Goal: Information Seeking & Learning: Learn about a topic

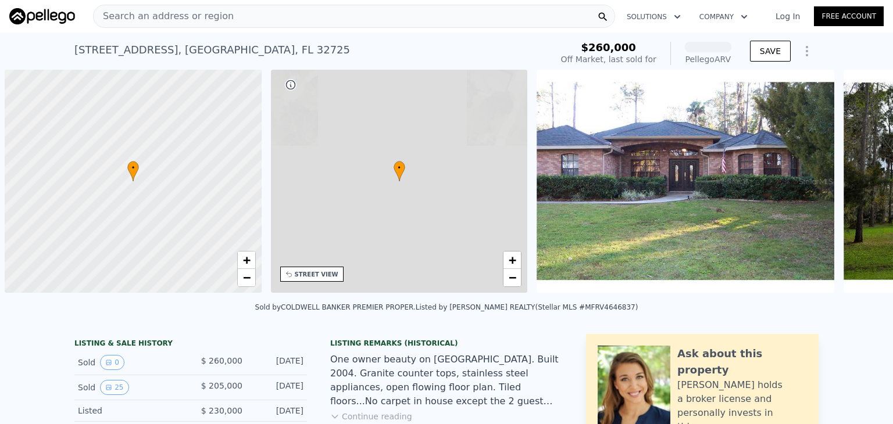
scroll to position [0, 5]
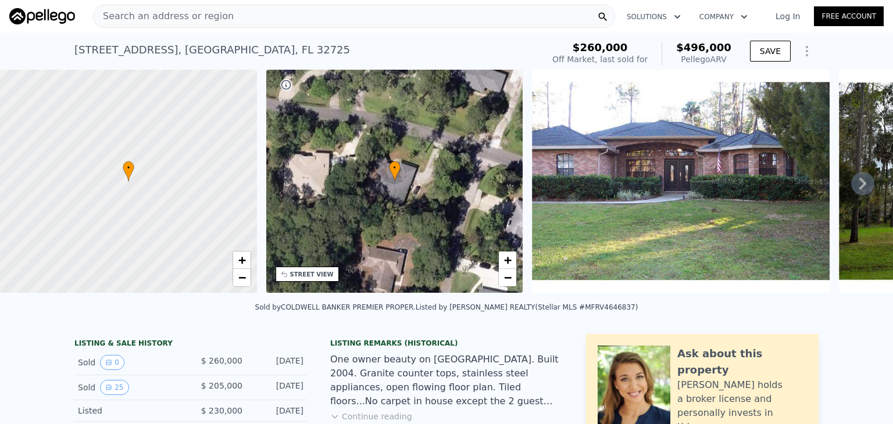
click at [858, 186] on icon at bounding box center [862, 183] width 23 height 23
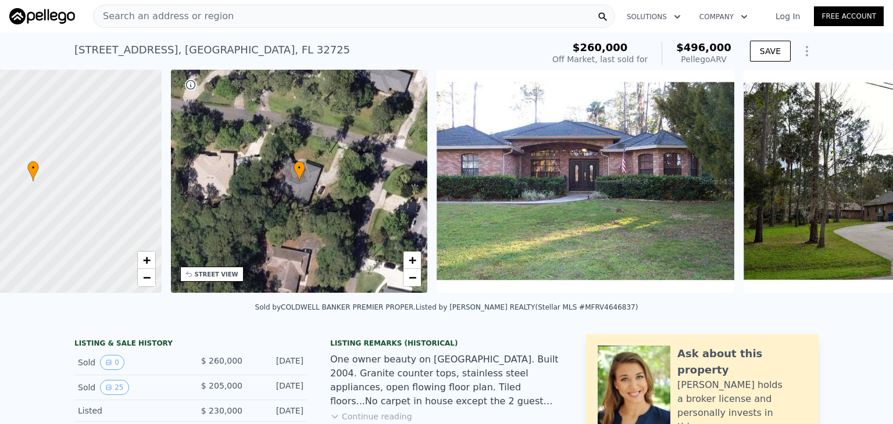
scroll to position [0, 270]
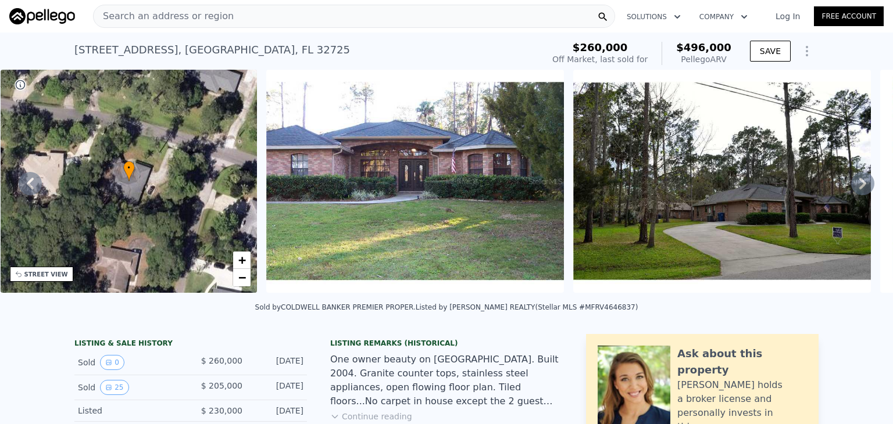
click at [858, 186] on icon at bounding box center [862, 183] width 23 height 23
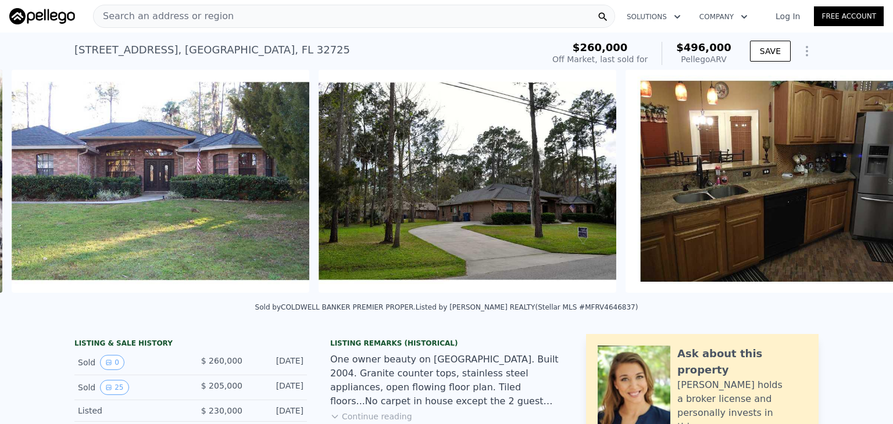
scroll to position [0, 532]
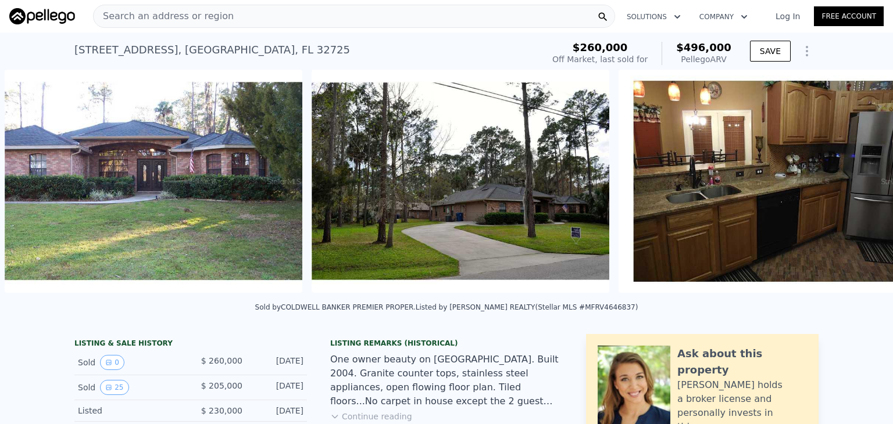
click at [858, 186] on img at bounding box center [767, 181] width 298 height 223
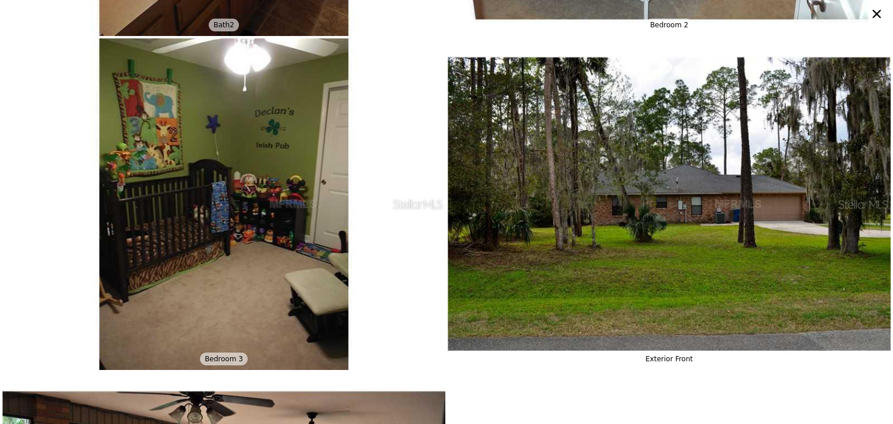
scroll to position [3643, 0]
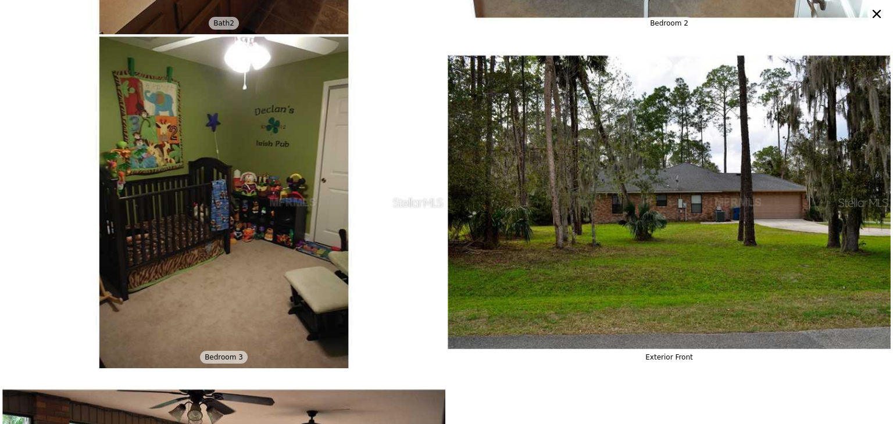
click at [878, 12] on icon at bounding box center [876, 14] width 8 height 8
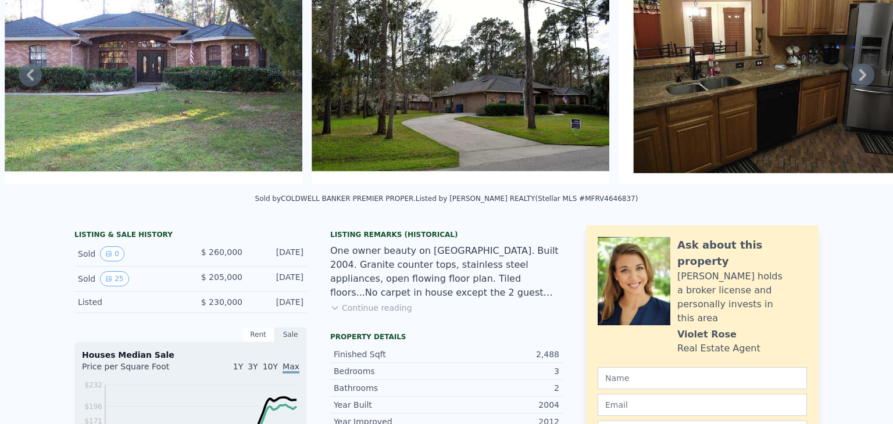
scroll to position [0, 0]
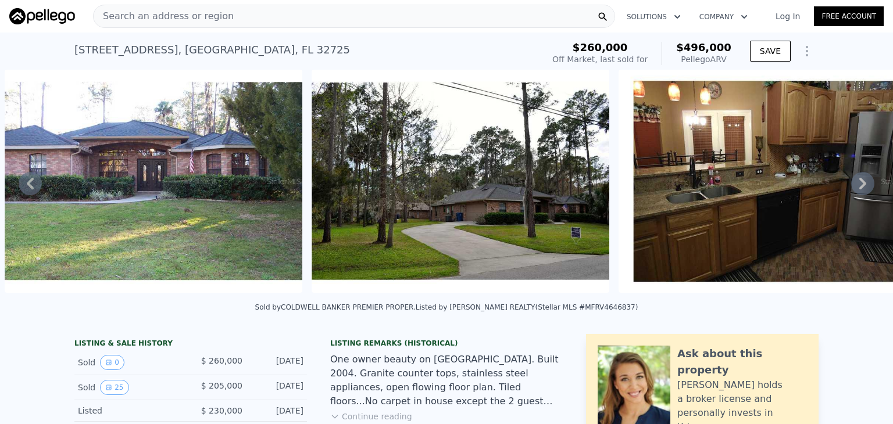
click at [193, 13] on span "Search an address or region" at bounding box center [164, 16] width 140 height 14
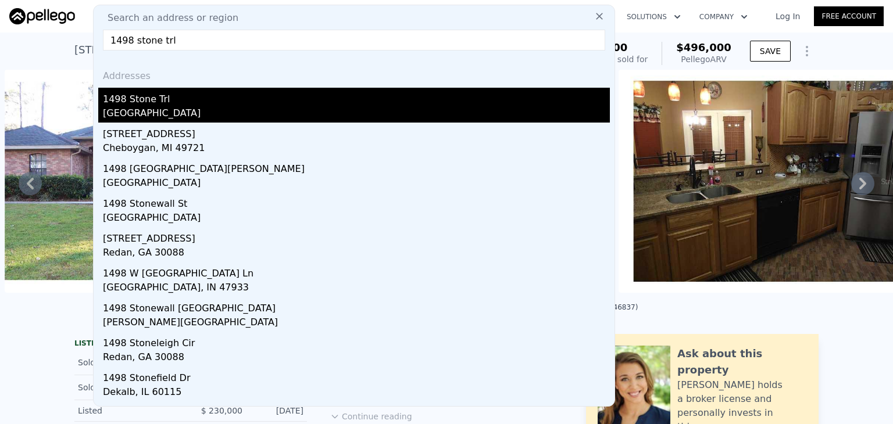
type input "1498 stone trl"
click at [152, 101] on div "1498 Stone Trl" at bounding box center [356, 97] width 507 height 19
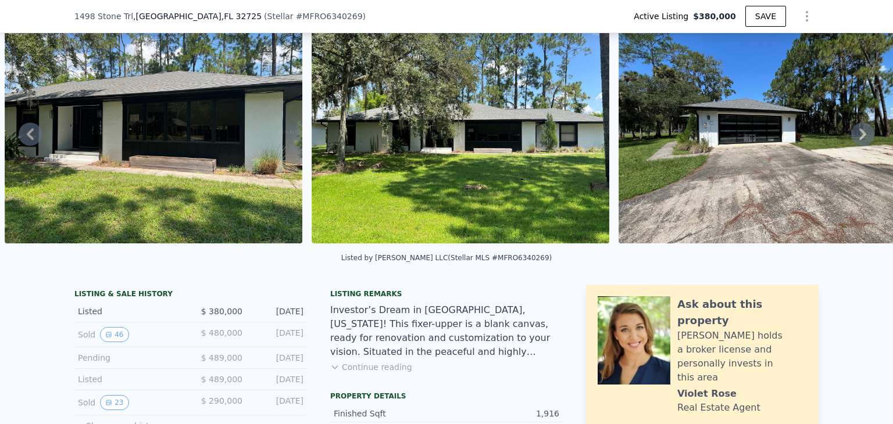
scroll to position [103, 0]
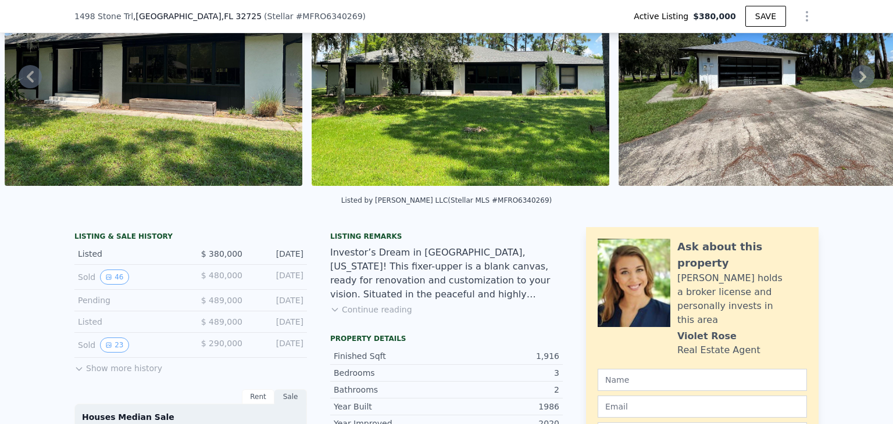
click at [275, 101] on img at bounding box center [154, 74] width 298 height 223
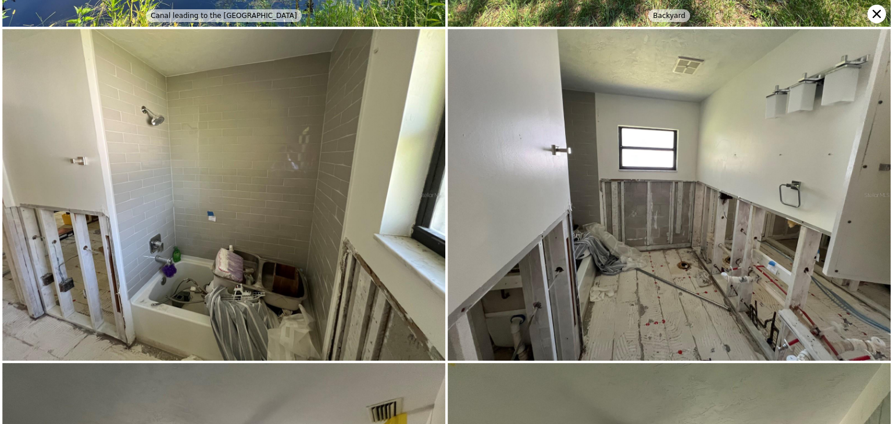
scroll to position [973, 0]
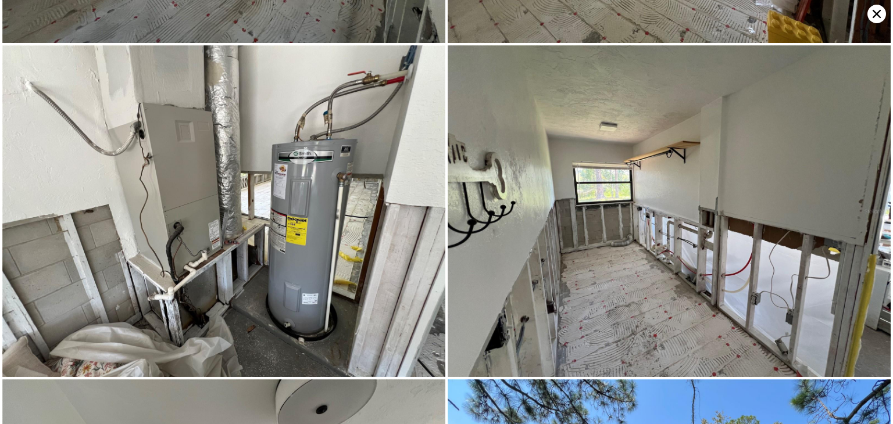
click at [0, 28] on div "Front View Garage Canal leading to the [GEOGRAPHIC_DATA] Patio Backyard Backyard" at bounding box center [446, 212] width 893 height 424
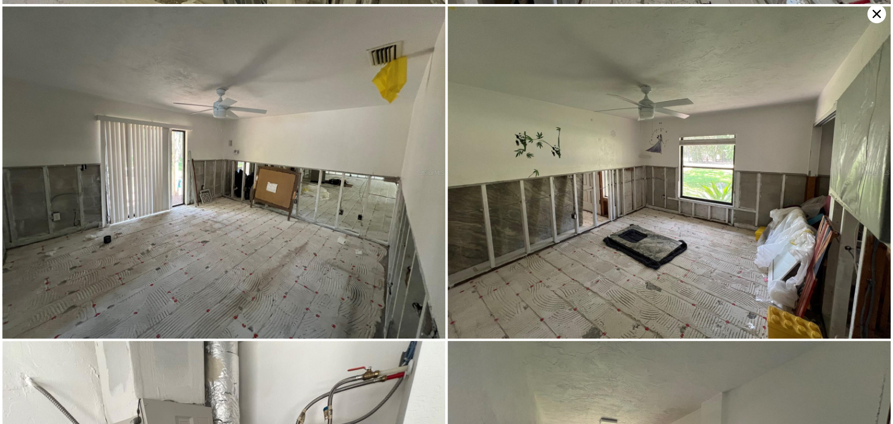
scroll to position [1325, 0]
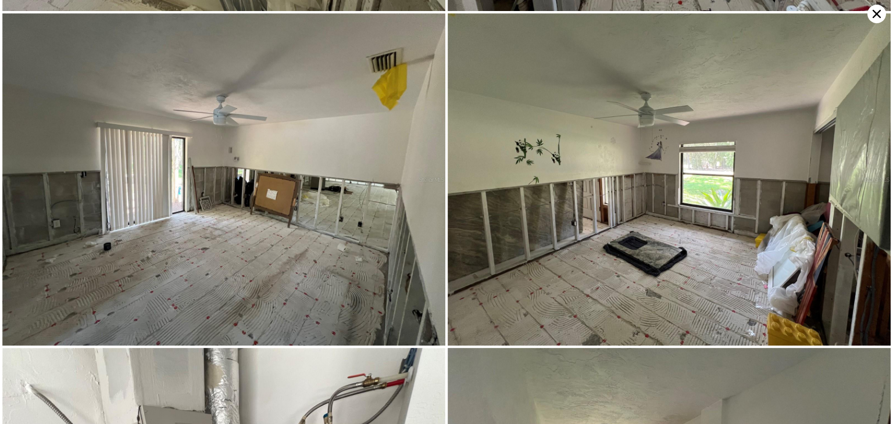
click at [773, 266] on img at bounding box center [669, 179] width 443 height 332
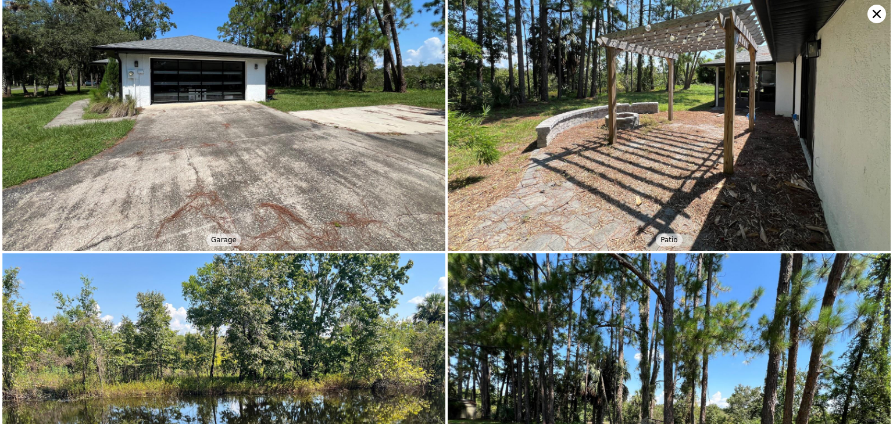
scroll to position [331, 0]
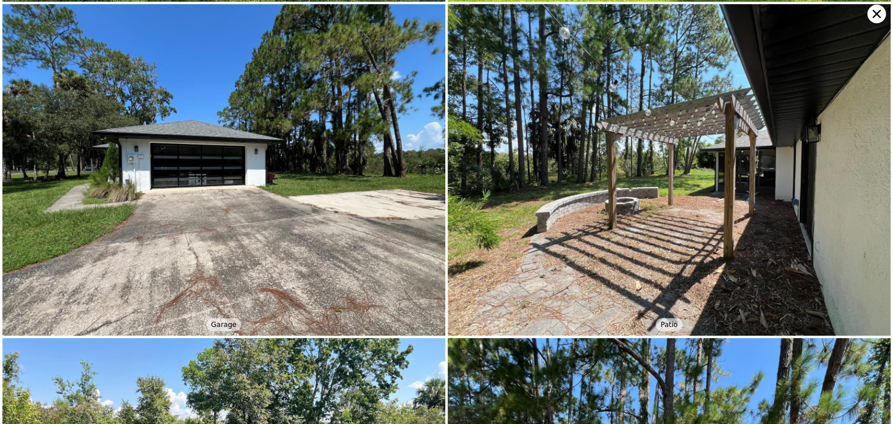
click at [871, 13] on icon at bounding box center [876, 14] width 19 height 19
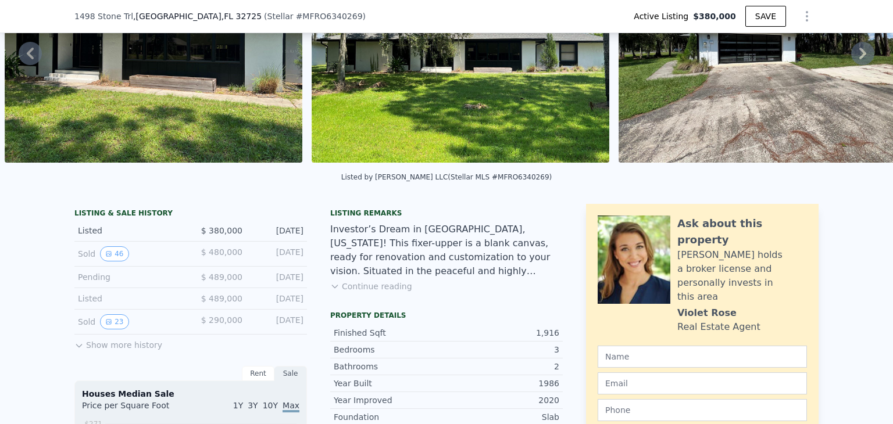
click at [356, 291] on button "Continue reading" at bounding box center [371, 287] width 82 height 12
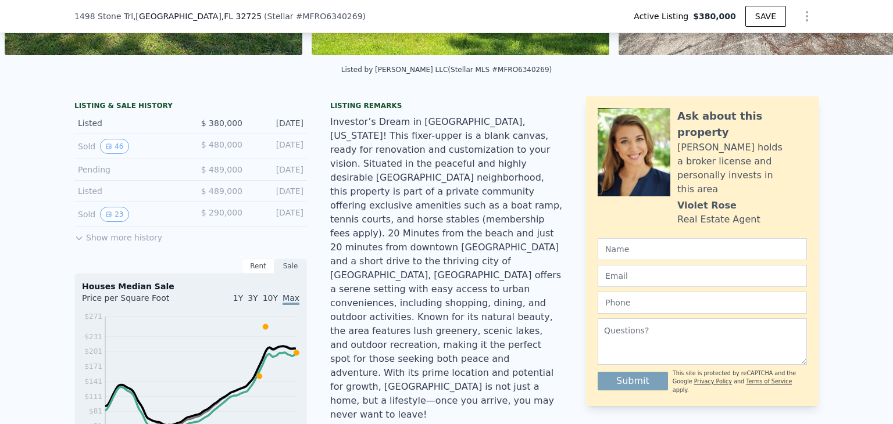
scroll to position [236, 0]
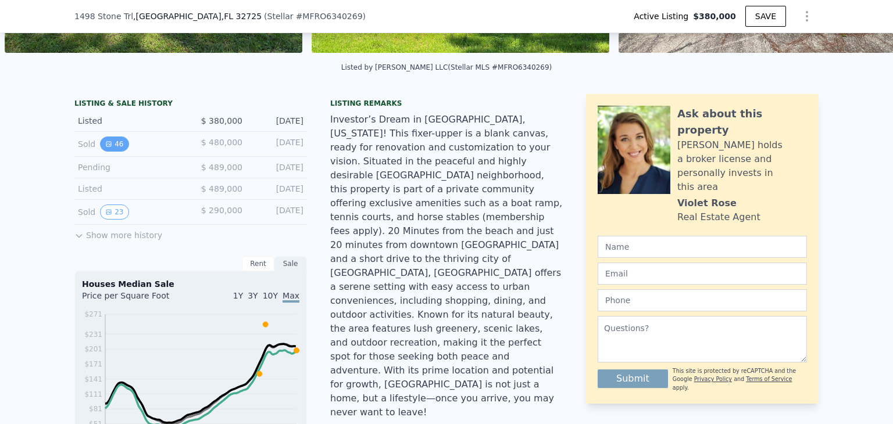
click at [110, 151] on button "46" at bounding box center [114, 144] width 28 height 15
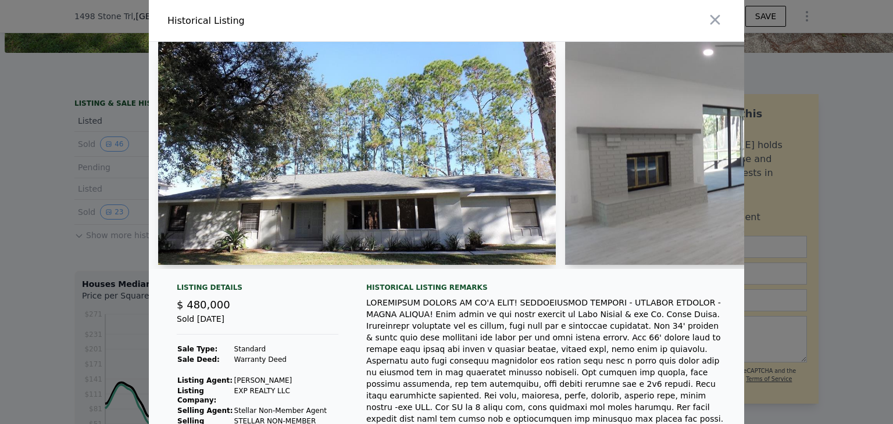
click at [377, 152] on img at bounding box center [357, 153] width 398 height 223
click at [593, 134] on img at bounding box center [764, 153] width 398 height 223
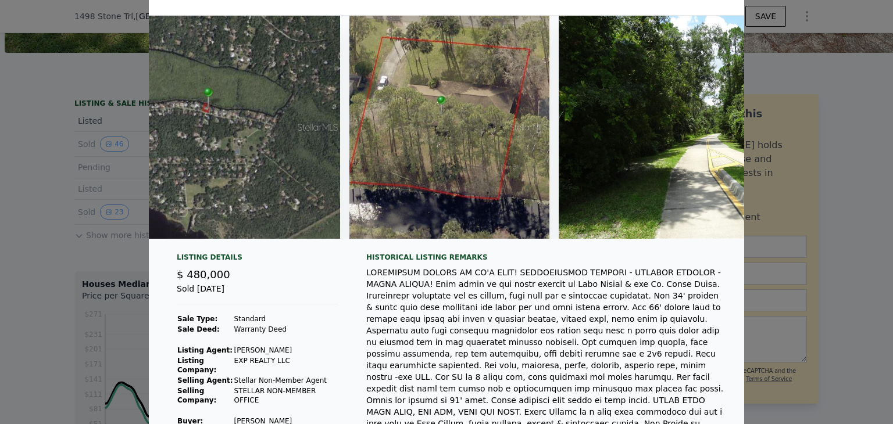
scroll to position [0, 0]
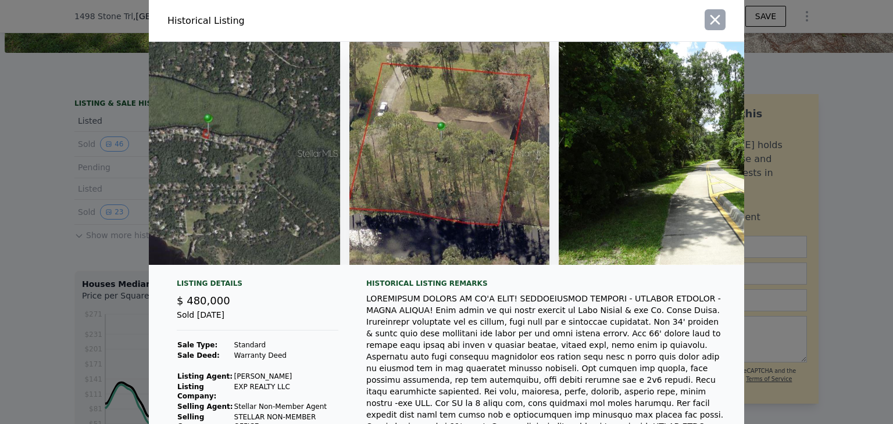
click at [707, 15] on icon "button" at bounding box center [715, 20] width 16 height 16
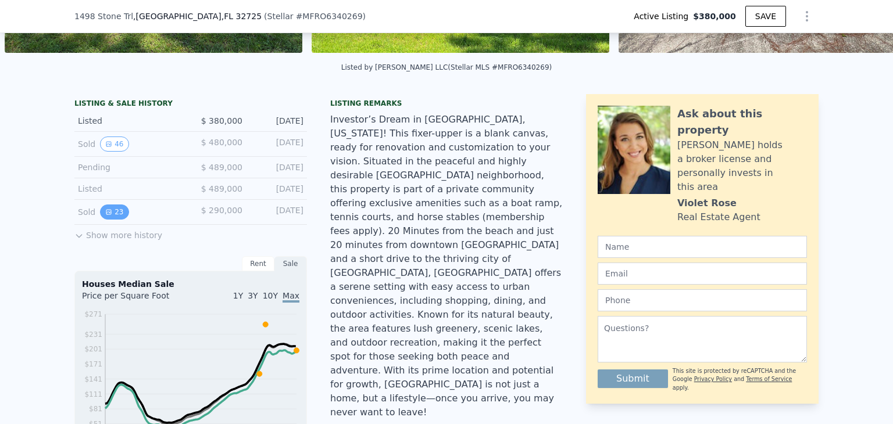
click at [111, 220] on button "23" at bounding box center [114, 212] width 28 height 15
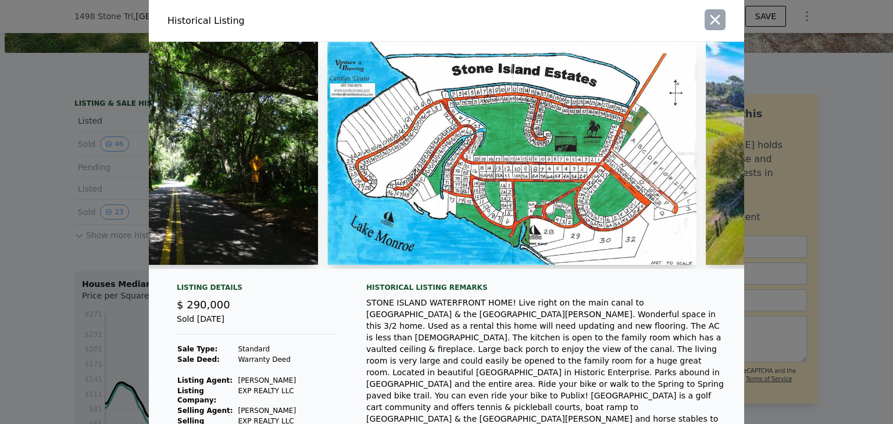
click at [707, 22] on icon "button" at bounding box center [715, 20] width 16 height 16
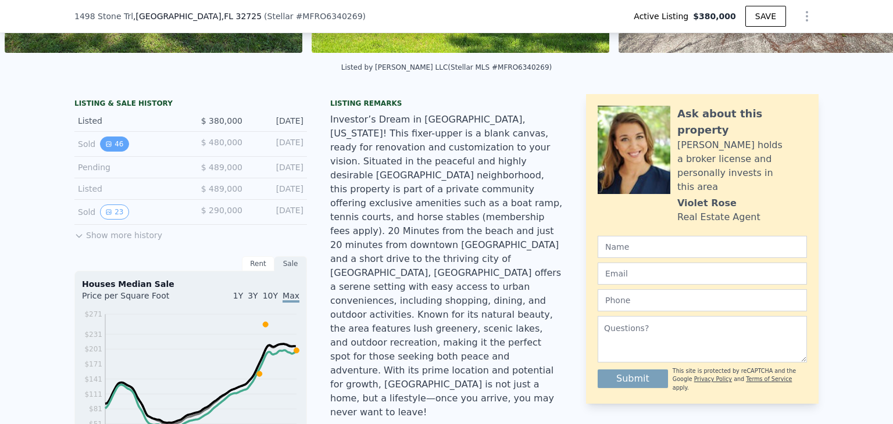
click at [109, 149] on button "46" at bounding box center [114, 144] width 28 height 15
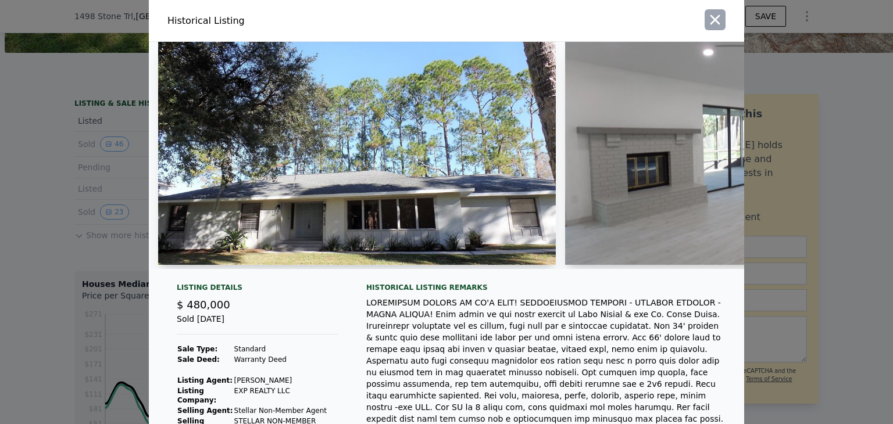
click at [707, 24] on icon "button" at bounding box center [715, 20] width 16 height 16
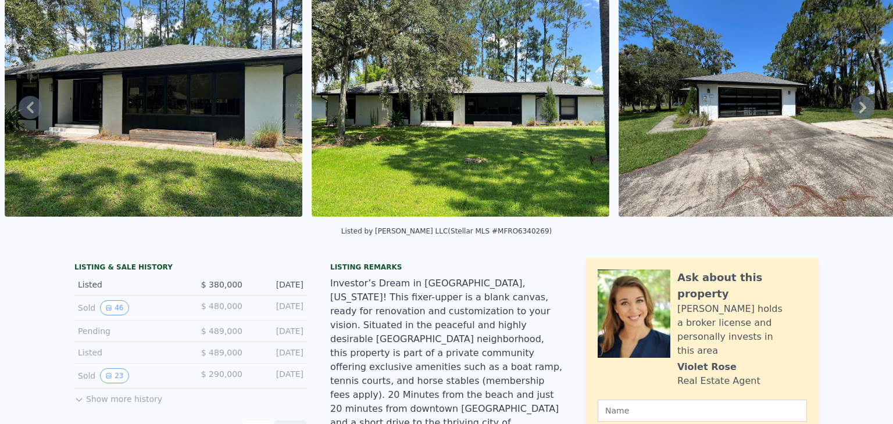
scroll to position [4, 0]
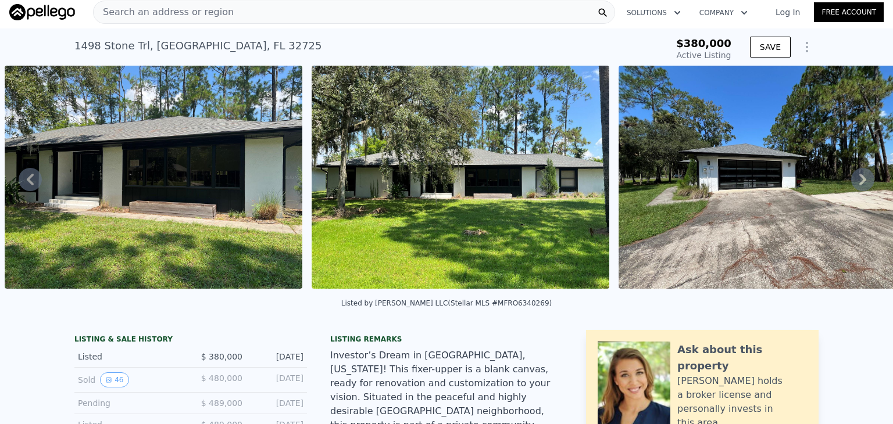
click at [130, 5] on span "Search an address or region" at bounding box center [164, 12] width 140 height 14
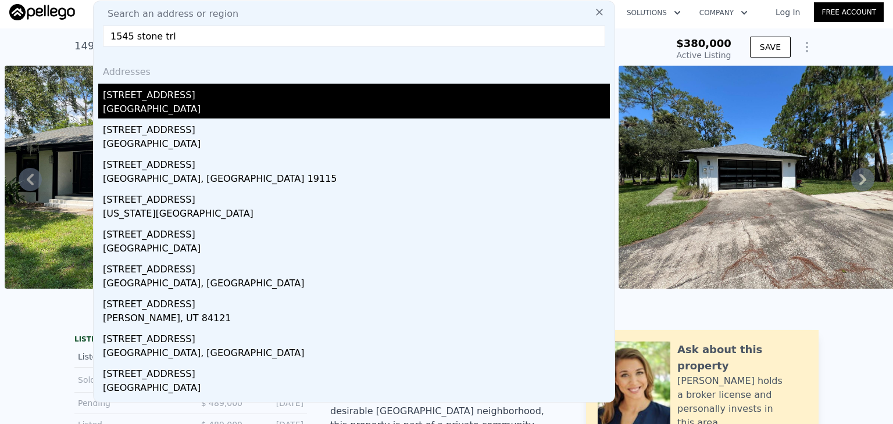
type input "1545 stone trl"
click at [123, 92] on div "[STREET_ADDRESS]" at bounding box center [356, 93] width 507 height 19
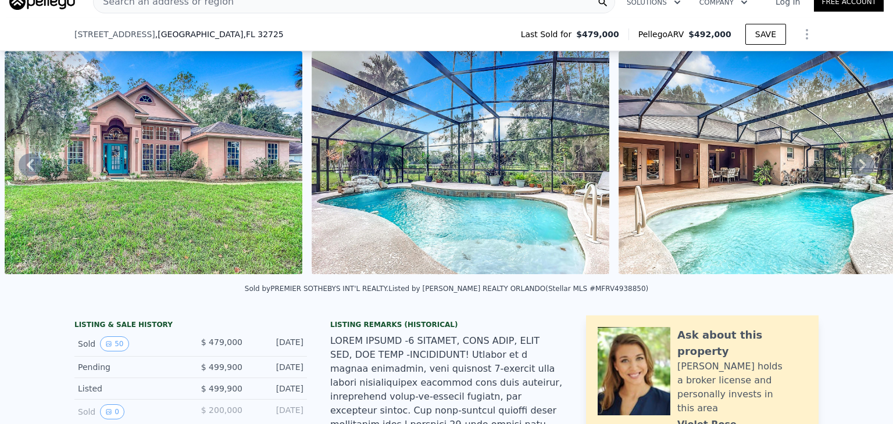
scroll to position [274, 0]
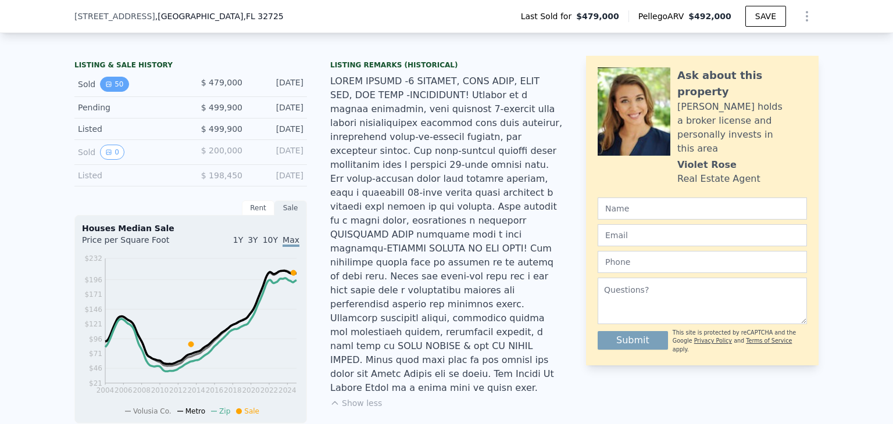
click at [113, 92] on button "50" at bounding box center [114, 84] width 28 height 15
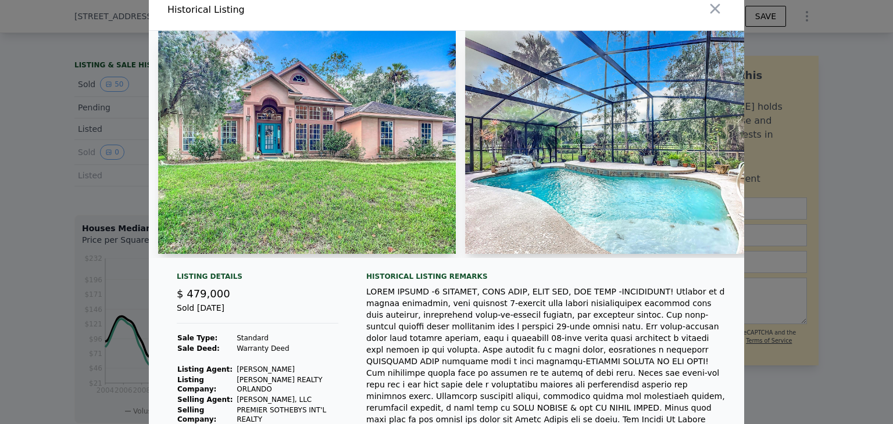
scroll to position [0, 0]
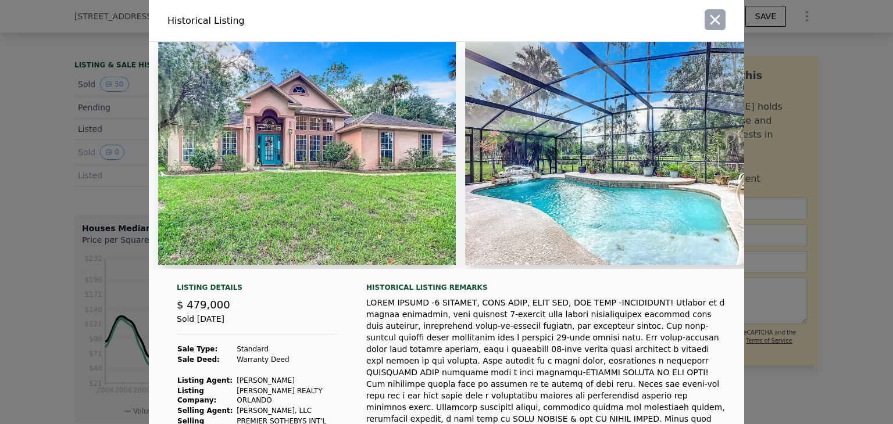
click at [712, 25] on icon "button" at bounding box center [715, 20] width 16 height 16
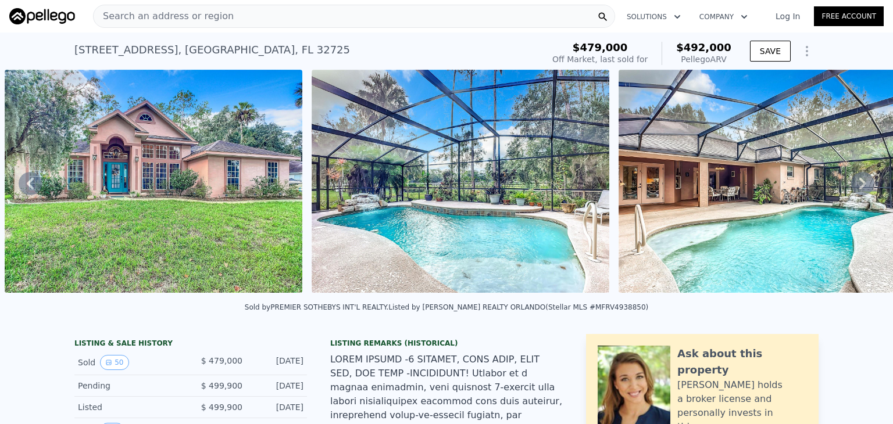
click at [275, 17] on div "Search an address or region" at bounding box center [354, 16] width 522 height 23
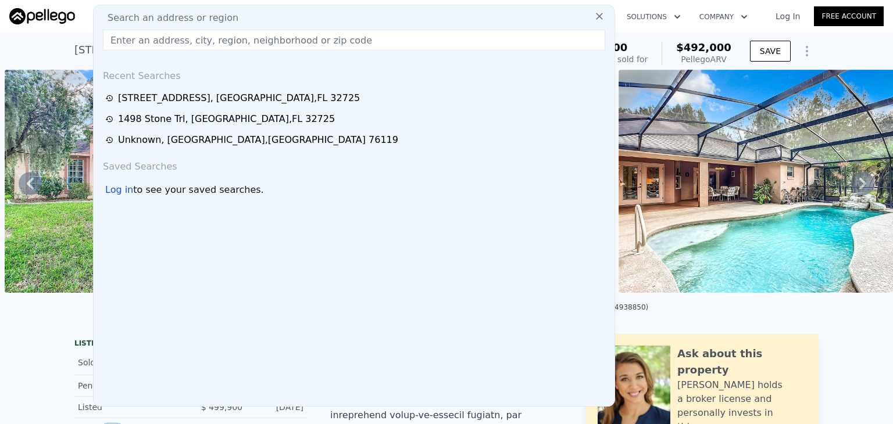
click at [275, 17] on div "Search an address or region" at bounding box center [353, 18] width 511 height 14
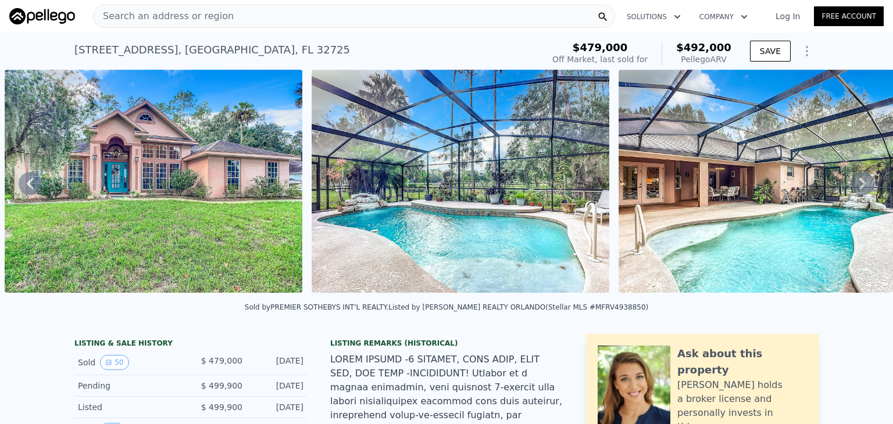
click at [234, 17] on div "Search an address or region" at bounding box center [354, 16] width 522 height 23
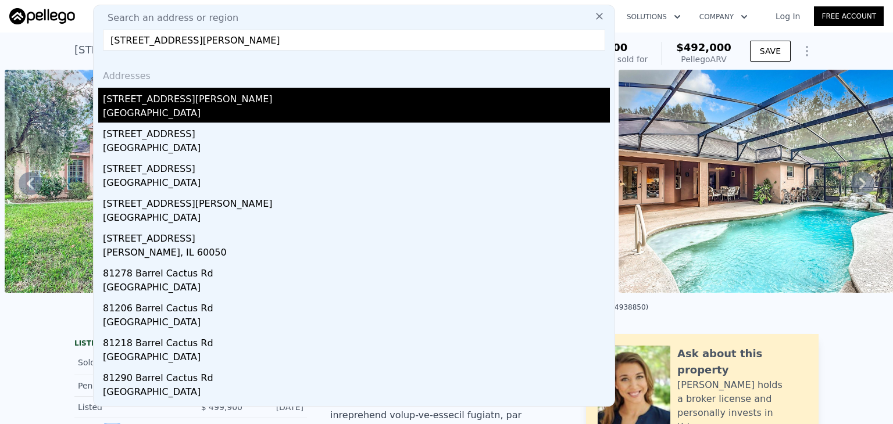
type input "[STREET_ADDRESS][PERSON_NAME]"
click at [153, 112] on div "[GEOGRAPHIC_DATA]" at bounding box center [356, 114] width 507 height 16
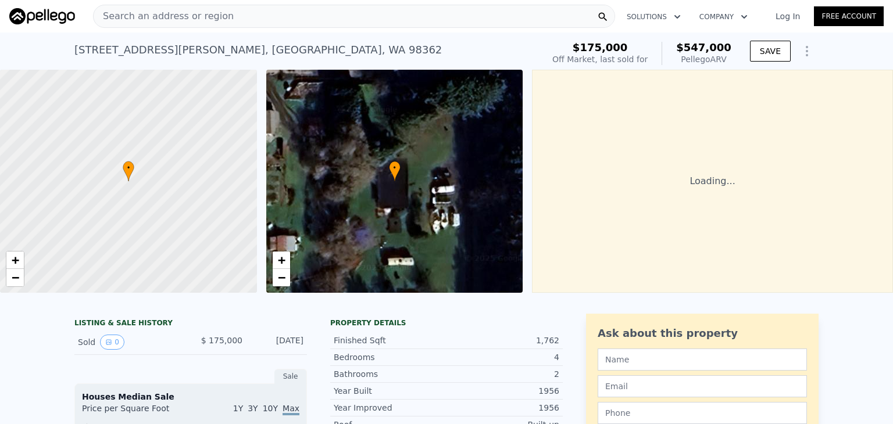
scroll to position [0, 5]
